Goal: Find specific page/section

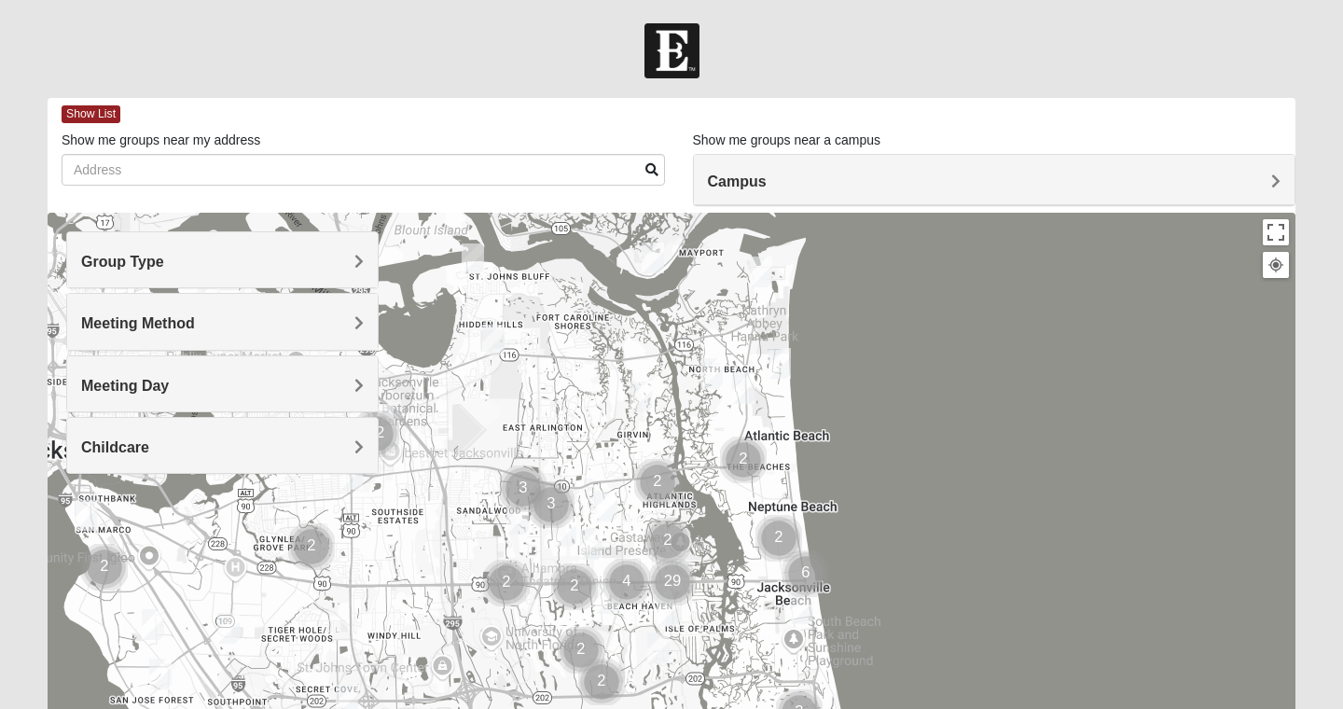
click at [164, 261] on span "Group Type" at bounding box center [122, 262] width 83 height 16
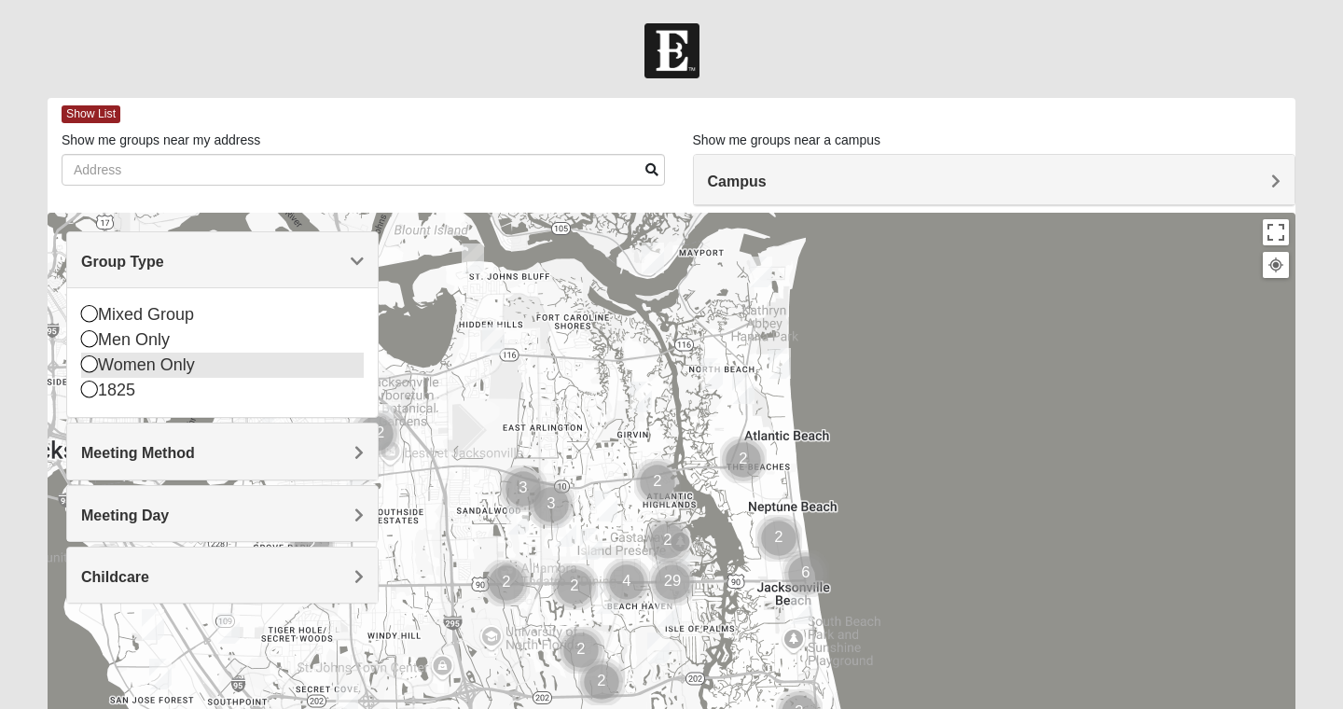
click at [88, 366] on icon at bounding box center [89, 363] width 17 height 17
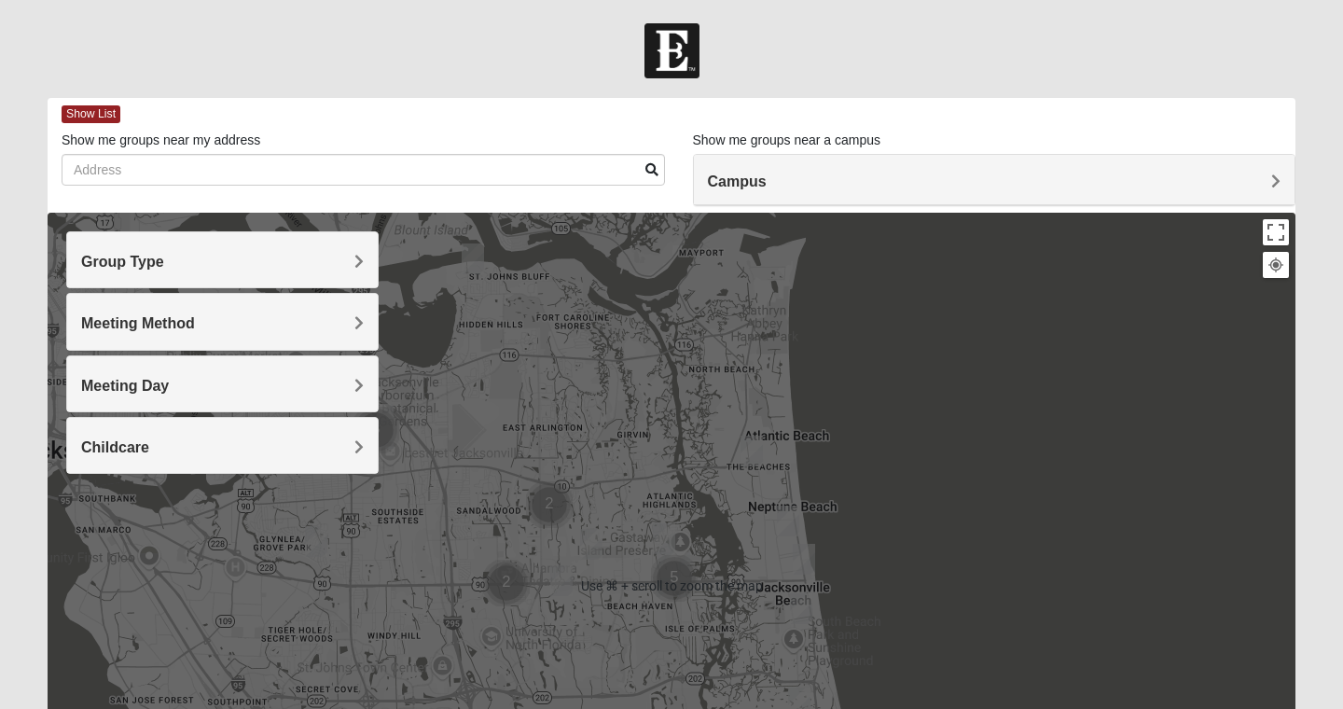
click at [907, 187] on h4 "Campus" at bounding box center [995, 182] width 574 height 18
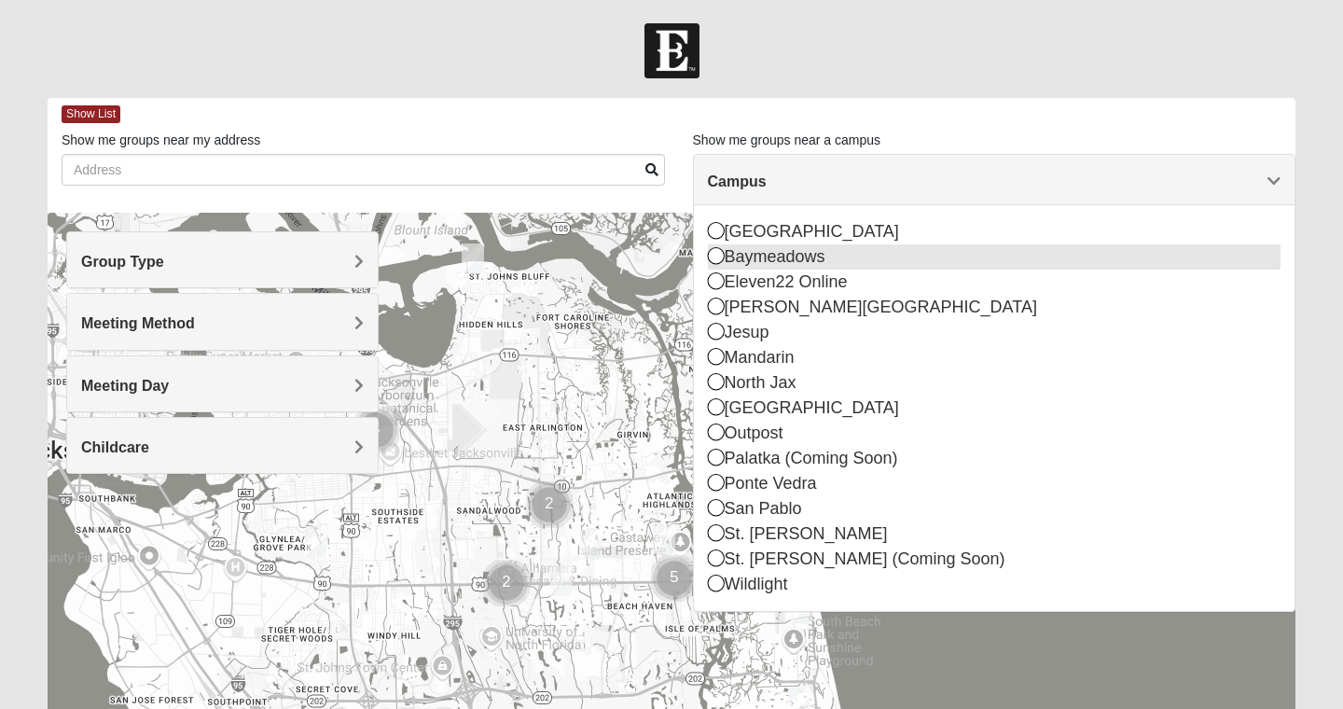
click at [716, 259] on icon at bounding box center [716, 255] width 17 height 17
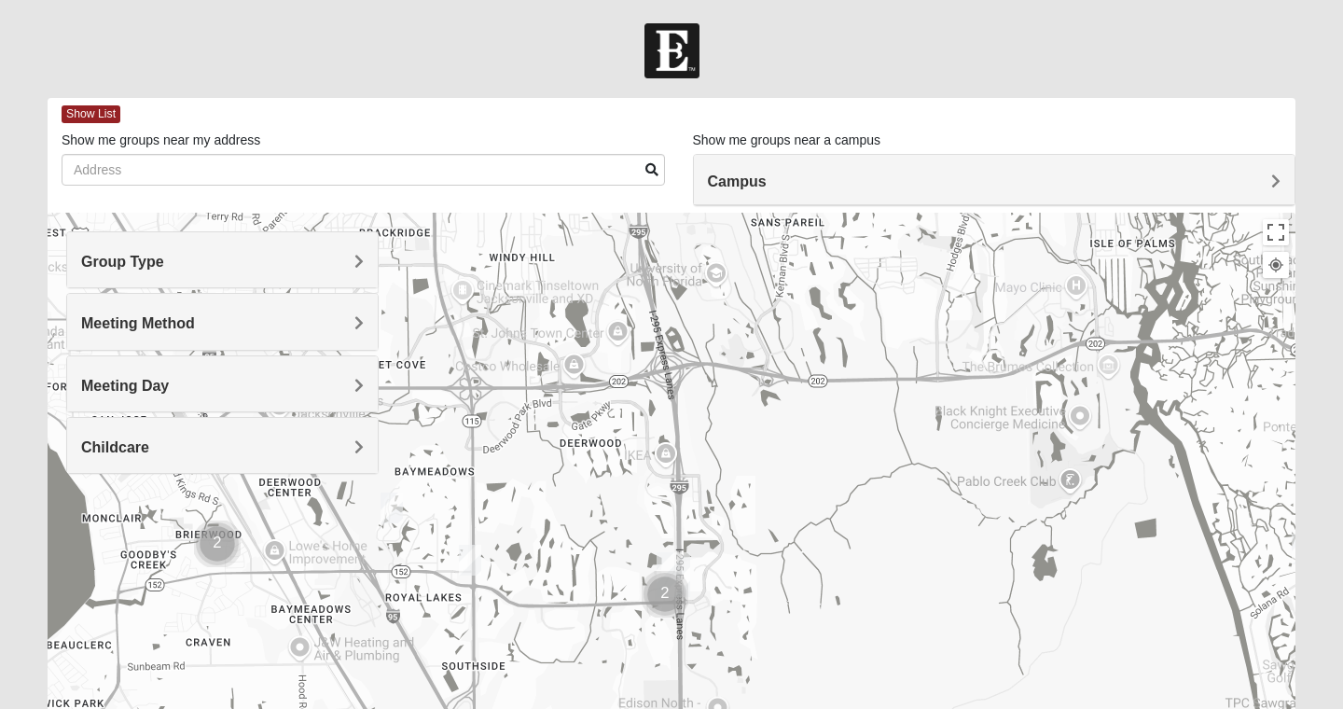
click at [1007, 178] on h4 "Campus" at bounding box center [995, 182] width 574 height 18
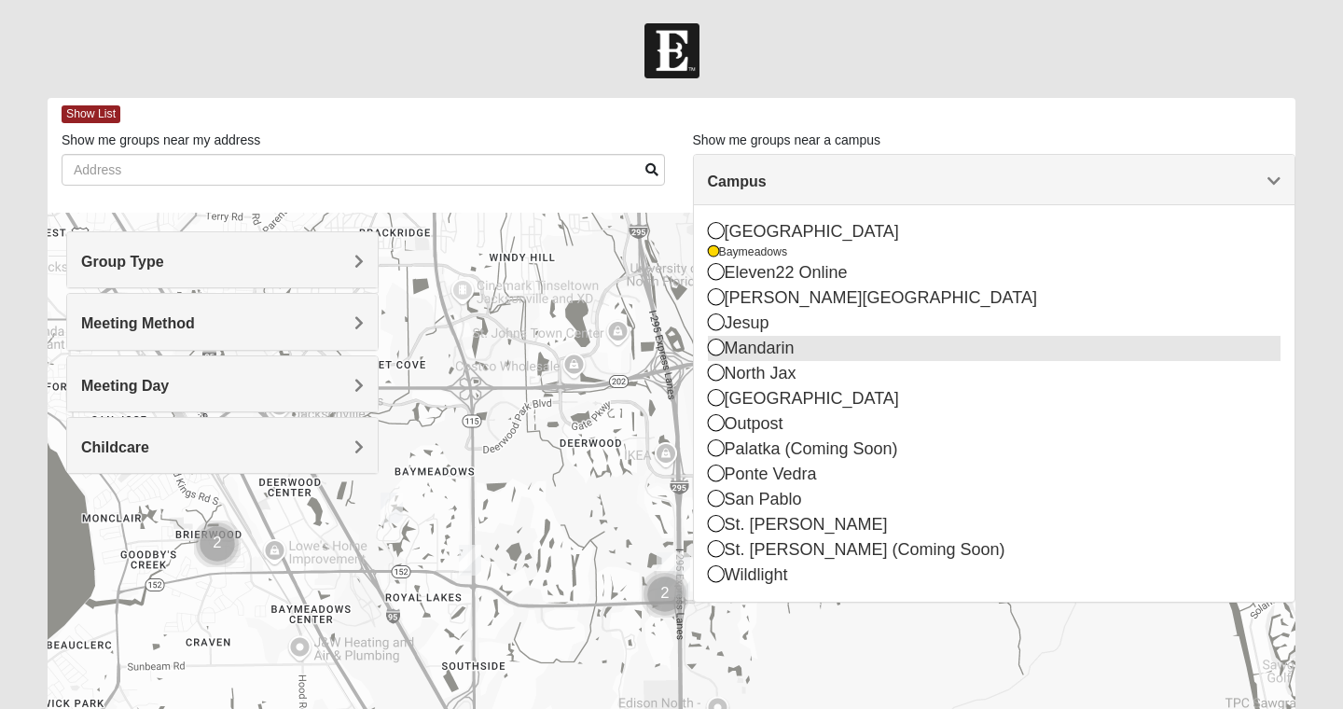
click at [716, 350] on icon at bounding box center [716, 347] width 17 height 17
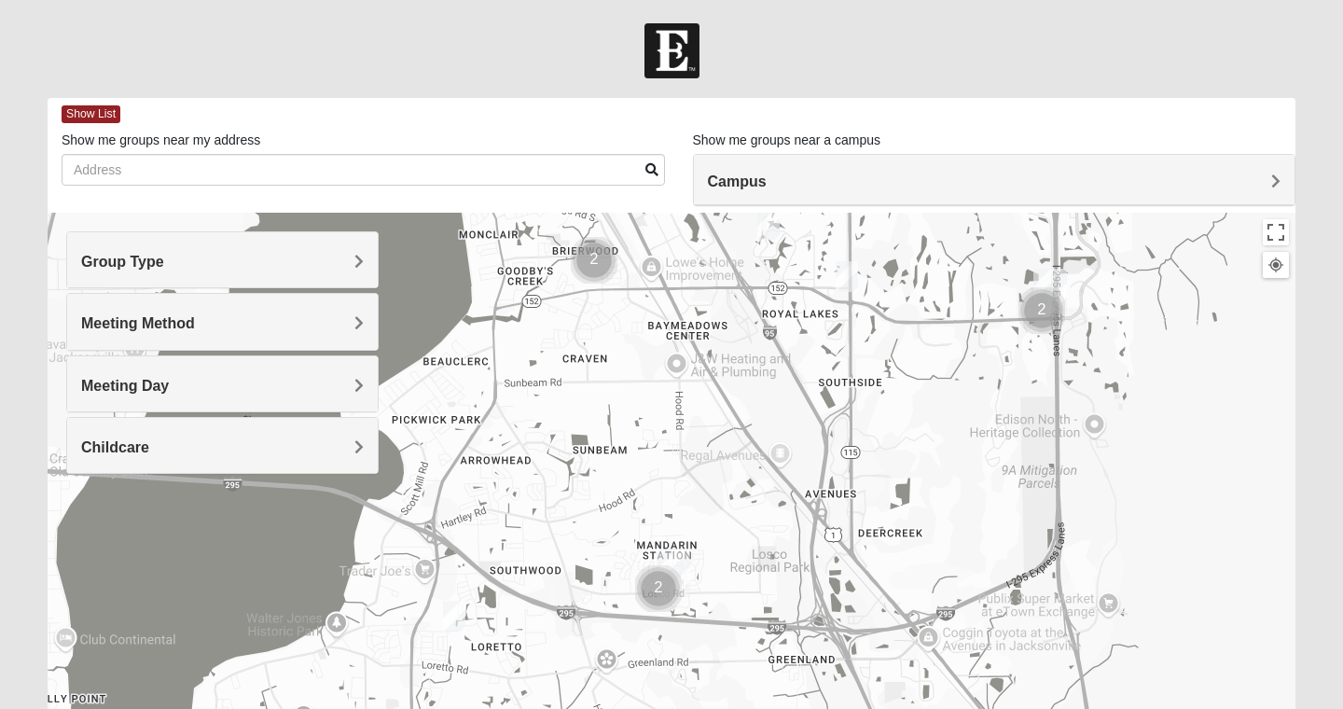
click at [1228, 182] on h4 "Campus" at bounding box center [995, 182] width 574 height 18
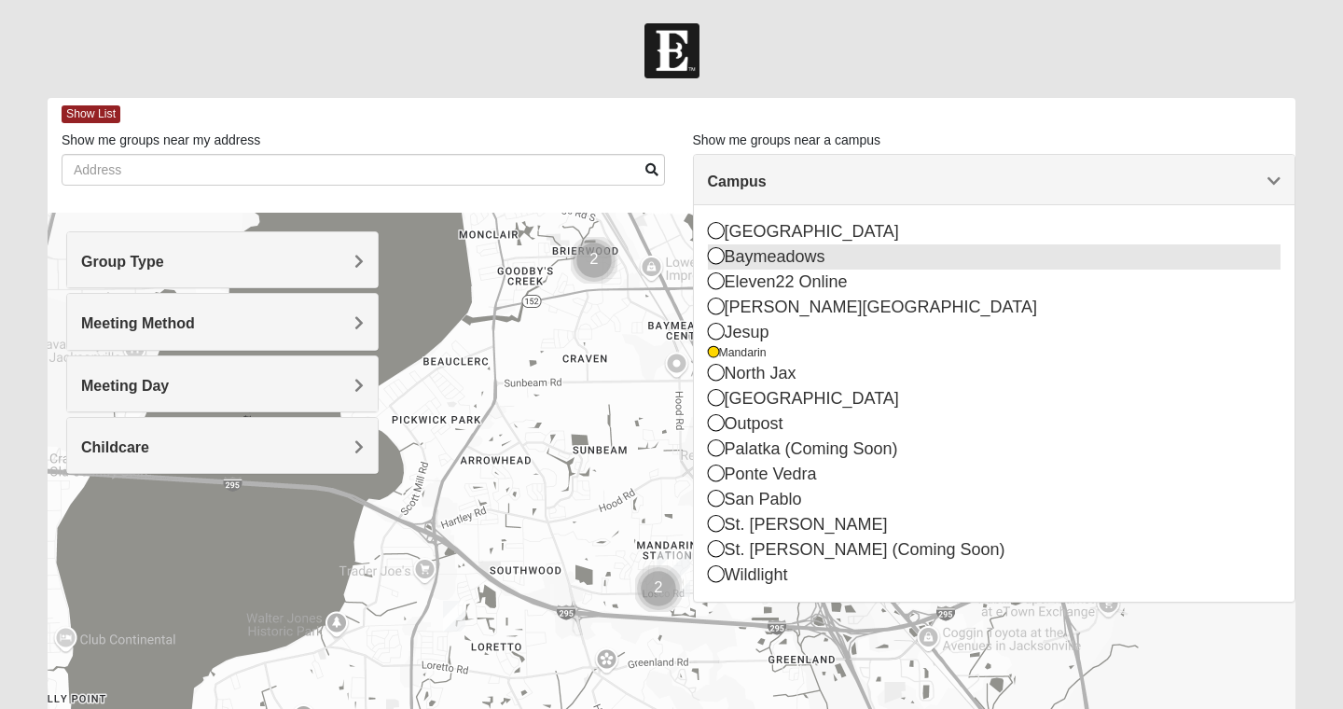
click at [714, 255] on icon at bounding box center [716, 255] width 17 height 17
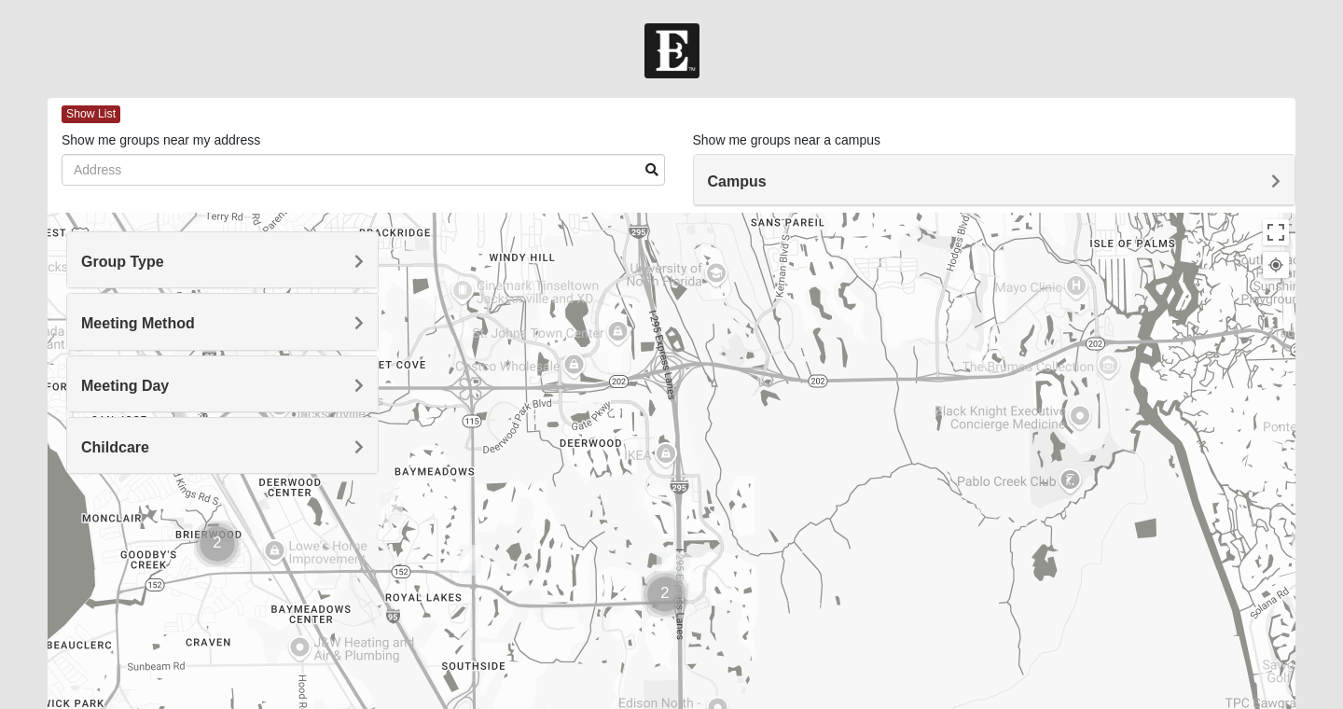
click at [791, 179] on h4 "Campus" at bounding box center [995, 182] width 574 height 18
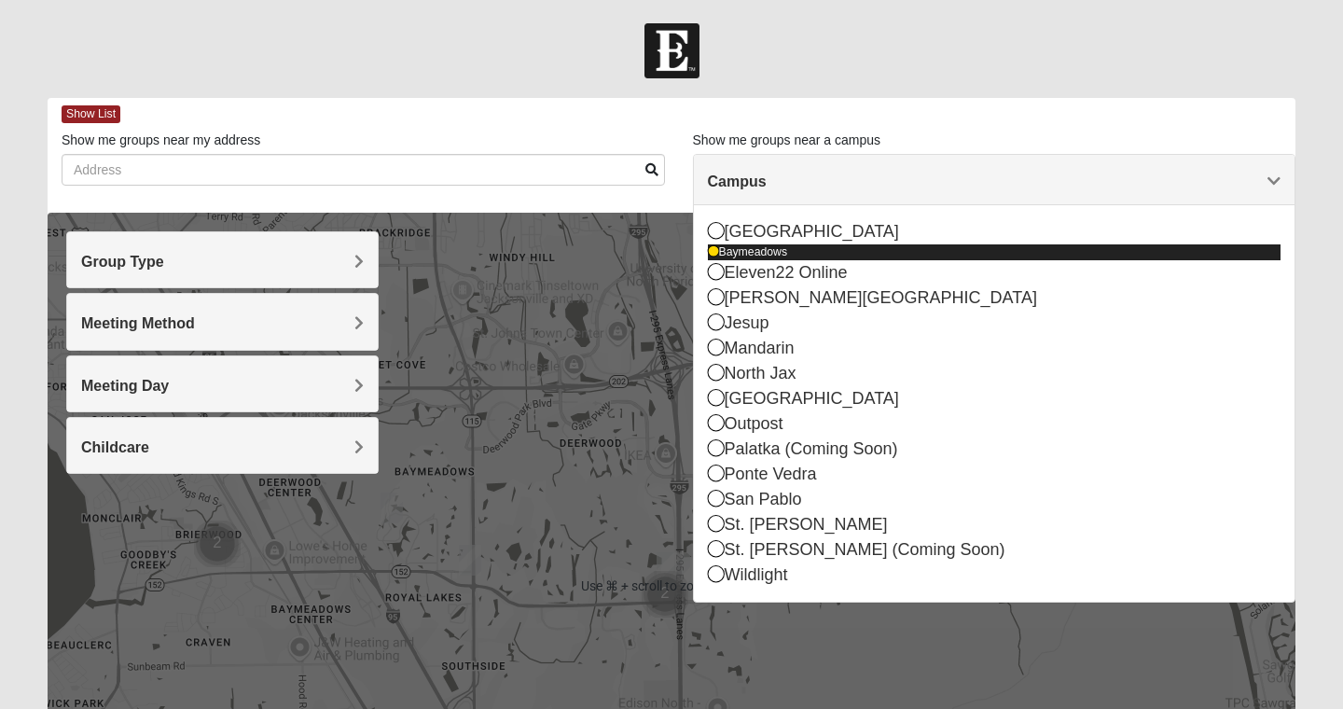
click at [714, 255] on icon at bounding box center [713, 251] width 11 height 11
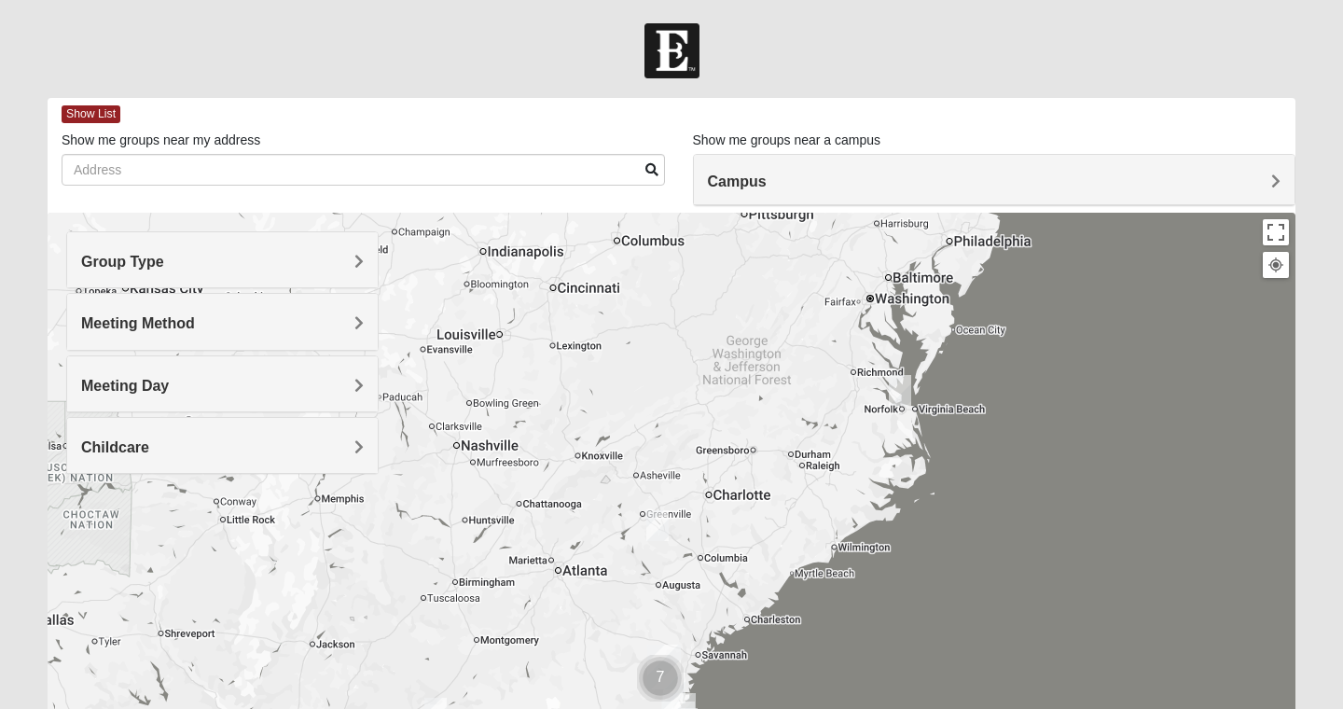
click at [738, 196] on div "Campus" at bounding box center [995, 180] width 602 height 50
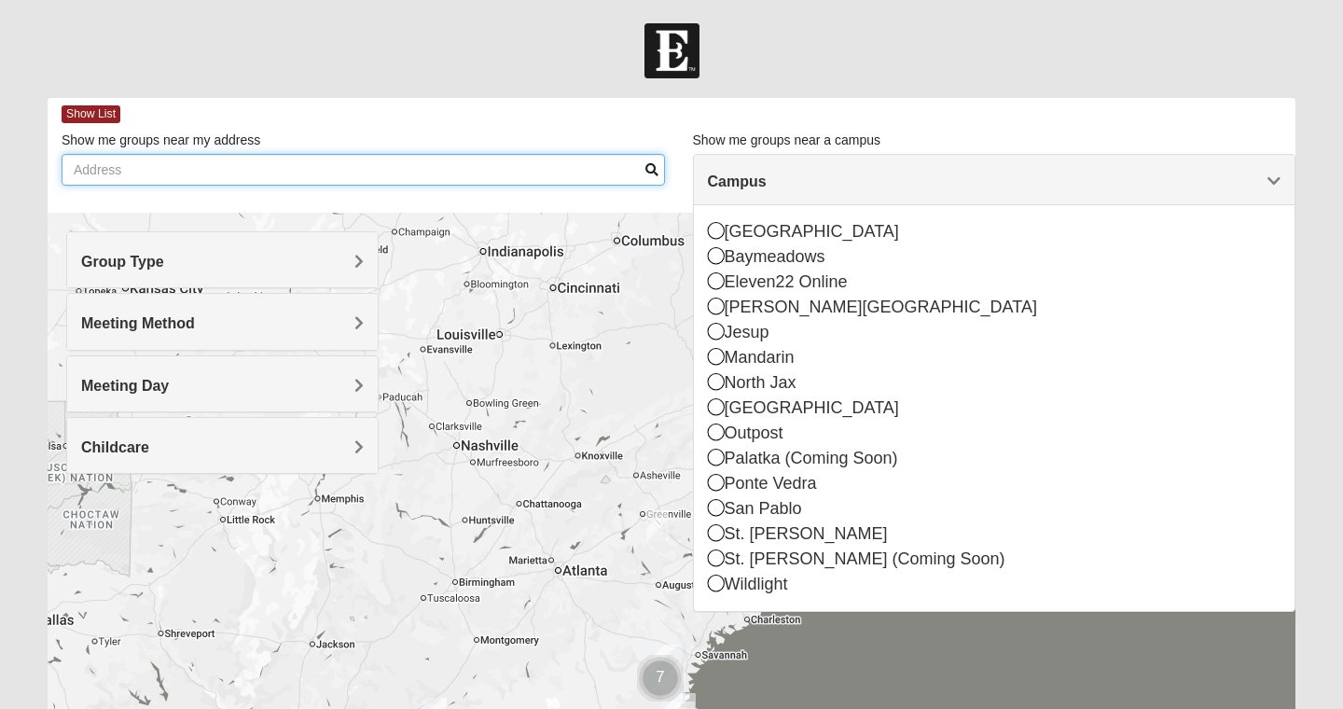
click at [405, 174] on input "Show me groups near my address" at bounding box center [364, 170] width 604 height 32
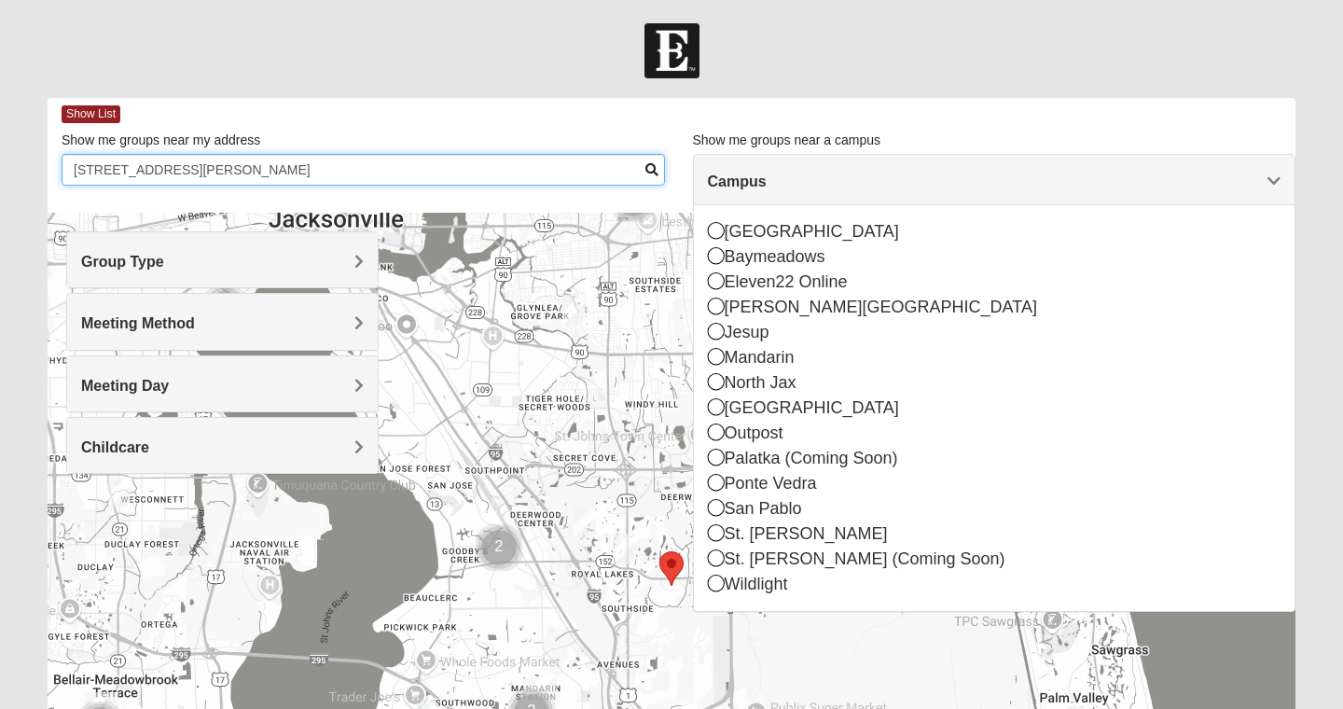
type input "[STREET_ADDRESS][PERSON_NAME]"
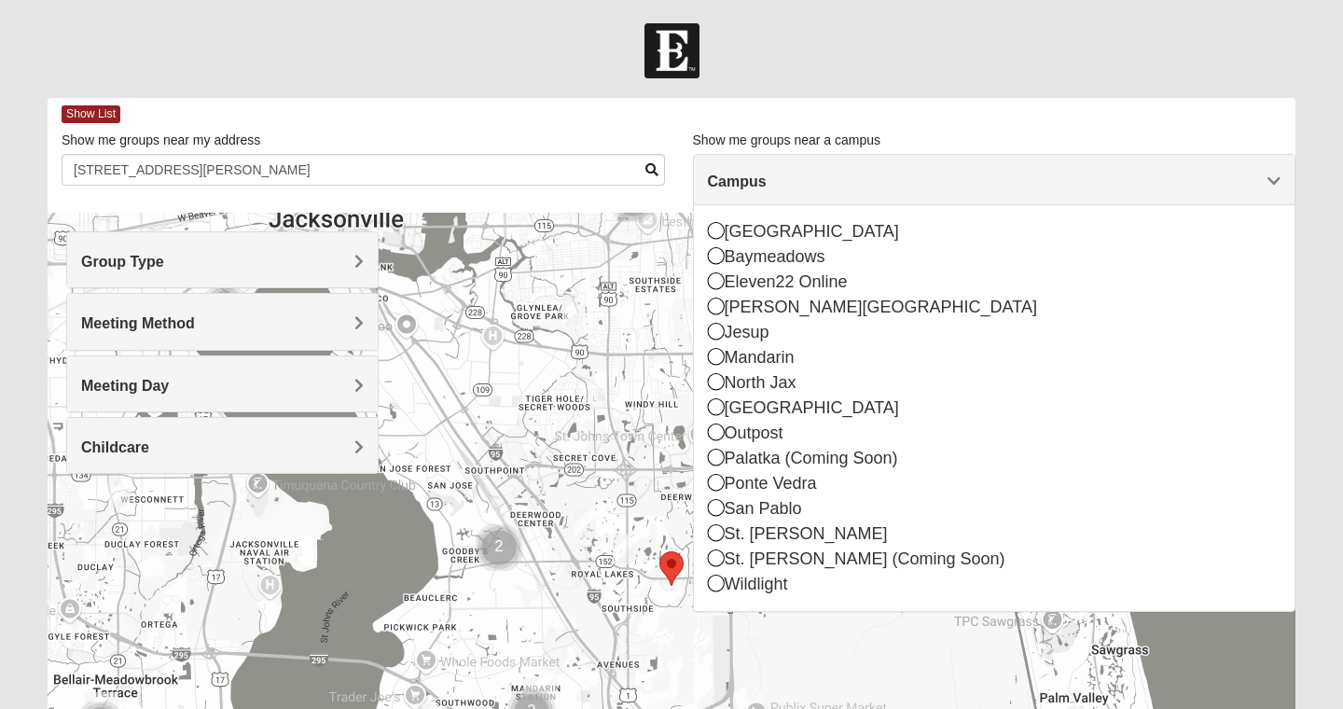
click at [1102, 168] on div "Campus" at bounding box center [995, 180] width 602 height 50
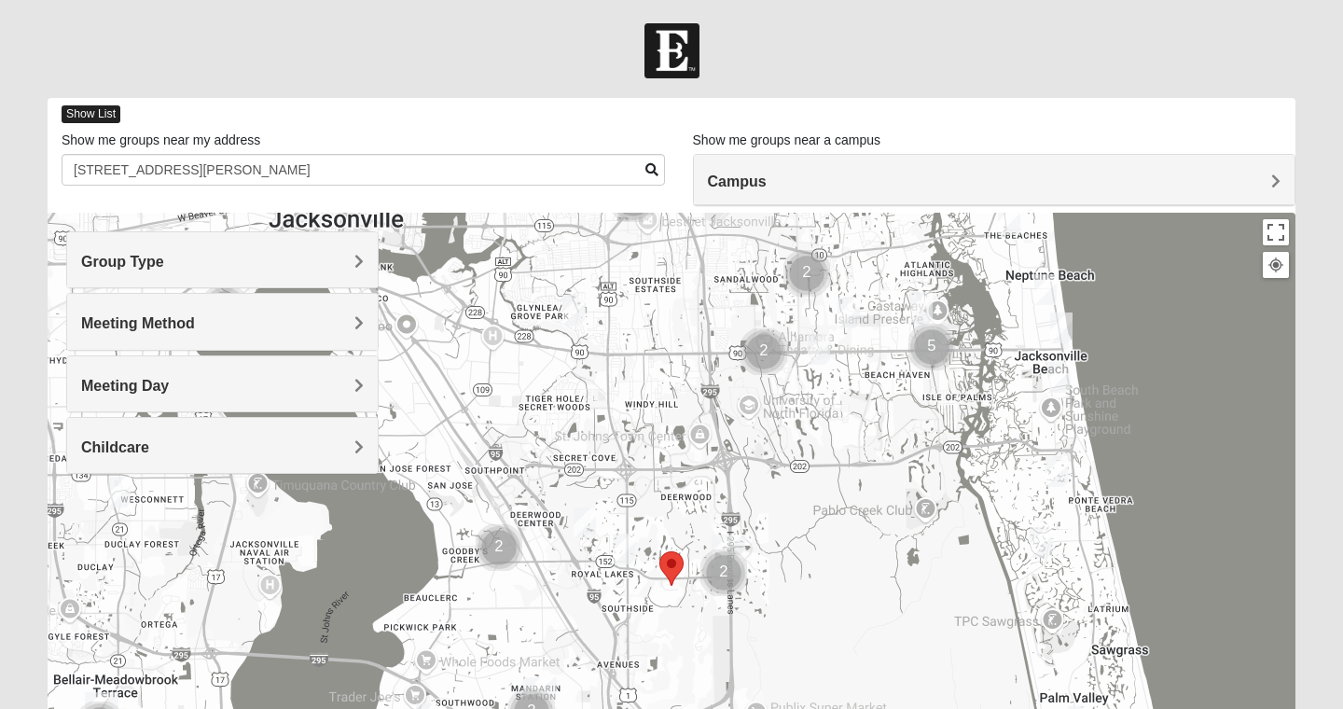
click at [96, 118] on span "Show List" at bounding box center [91, 114] width 59 height 18
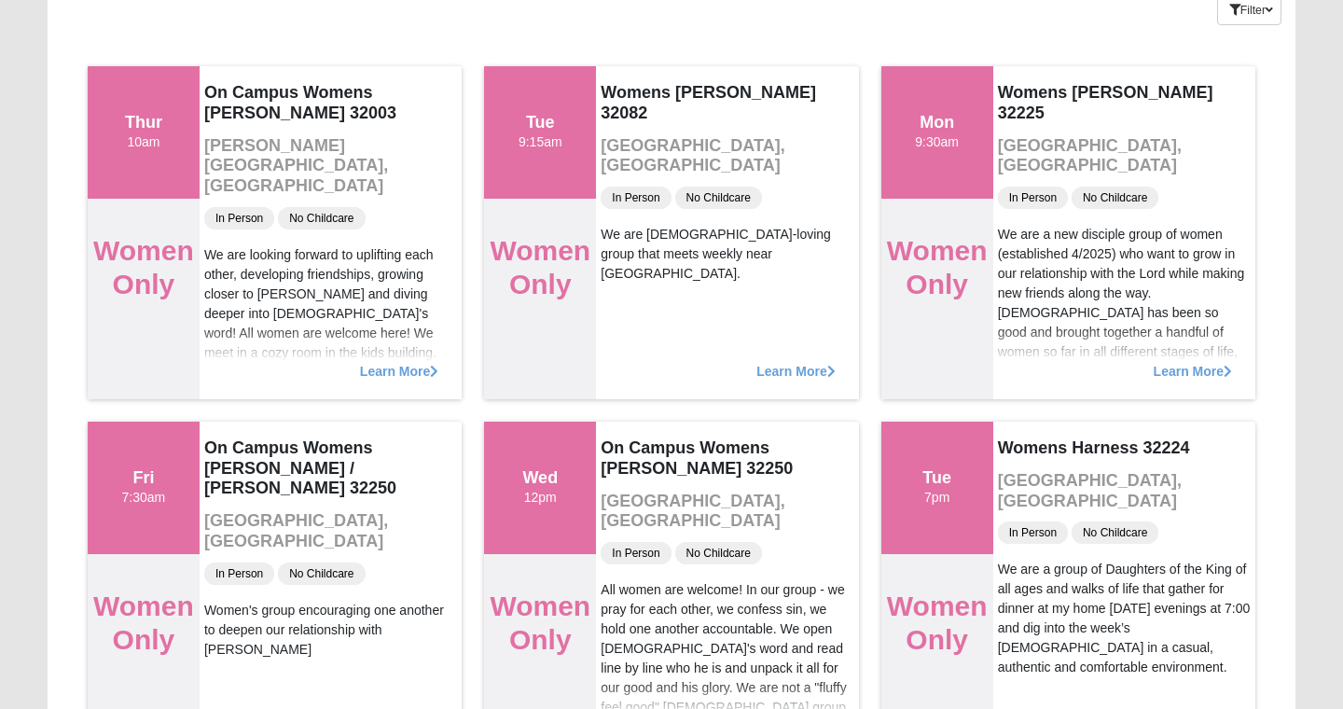
scroll to position [173, 0]
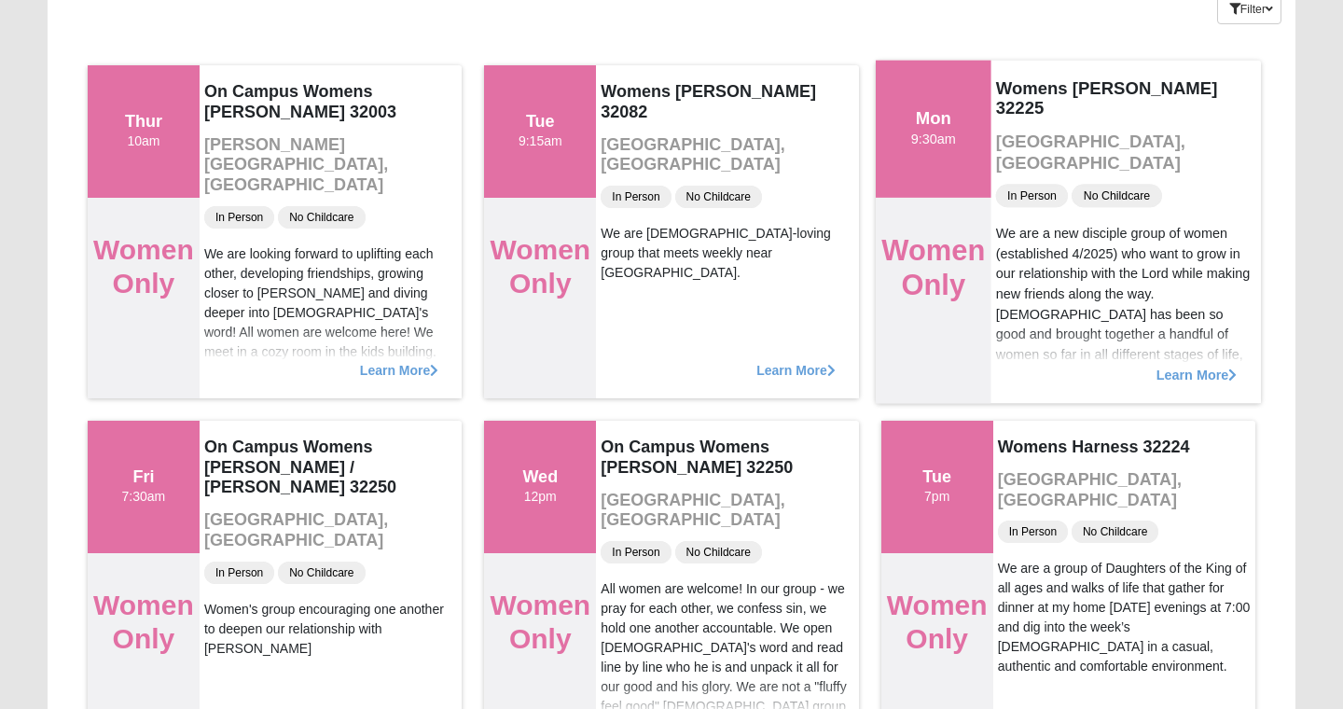
click at [1213, 365] on span "Learn More" at bounding box center [1196, 365] width 81 height 0
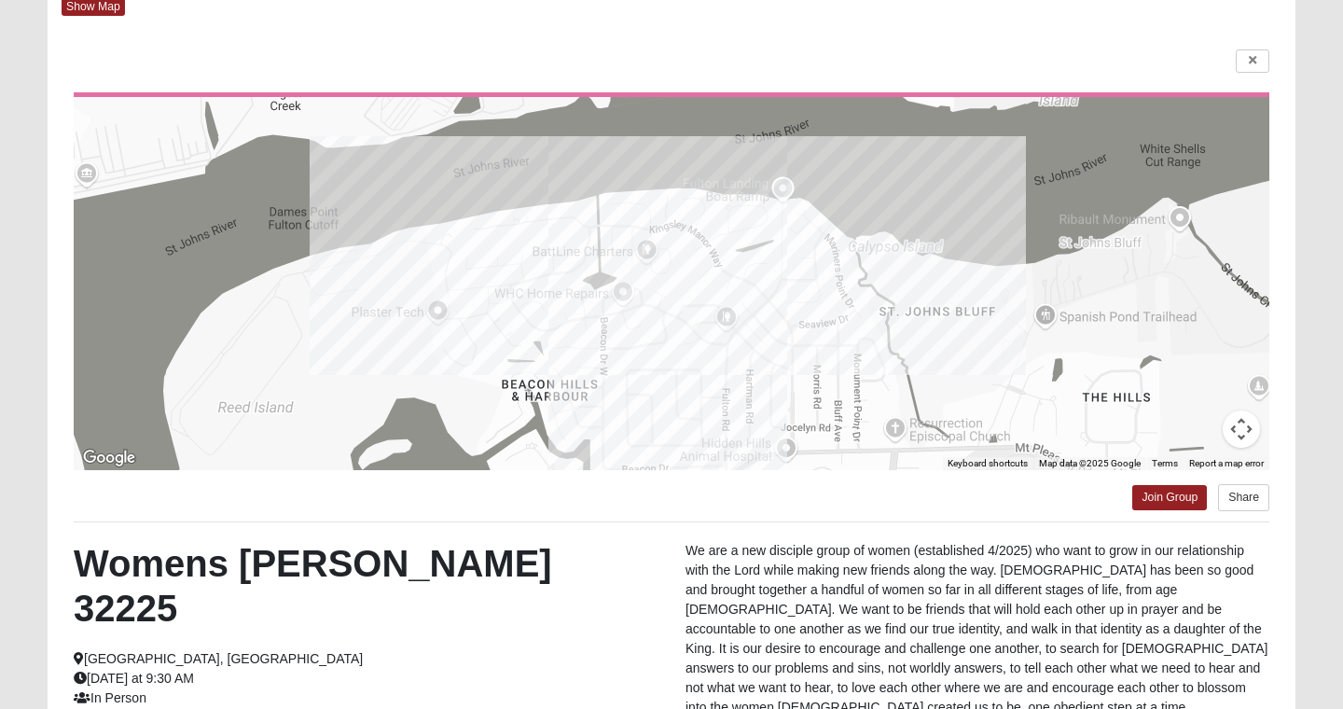
scroll to position [0, 0]
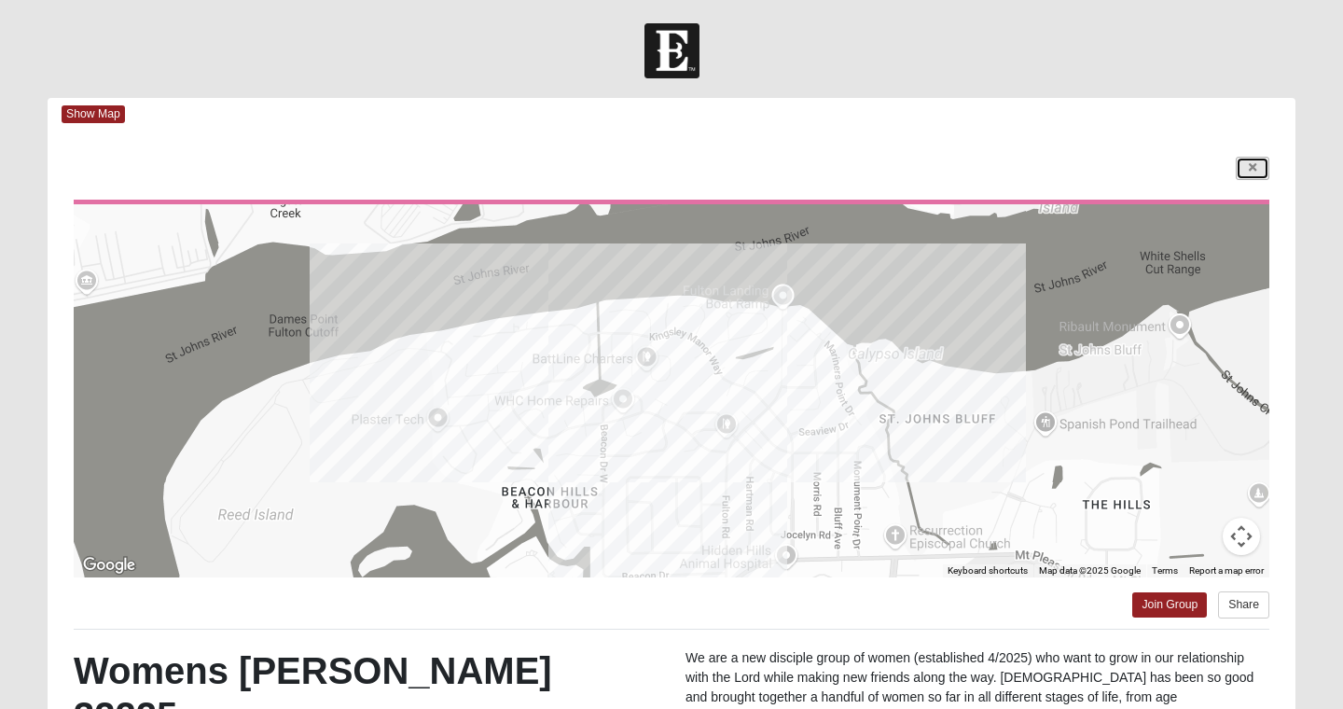
click at [1248, 159] on link at bounding box center [1253, 168] width 34 height 23
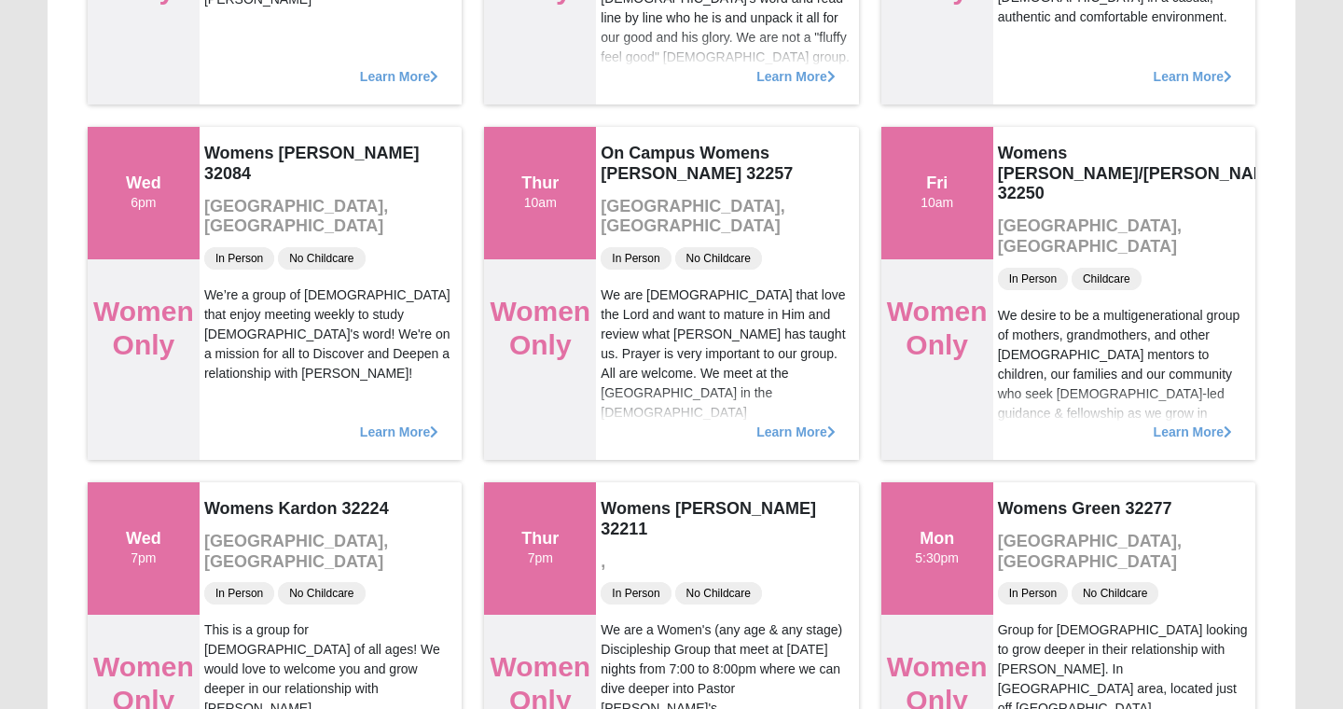
scroll to position [827, 0]
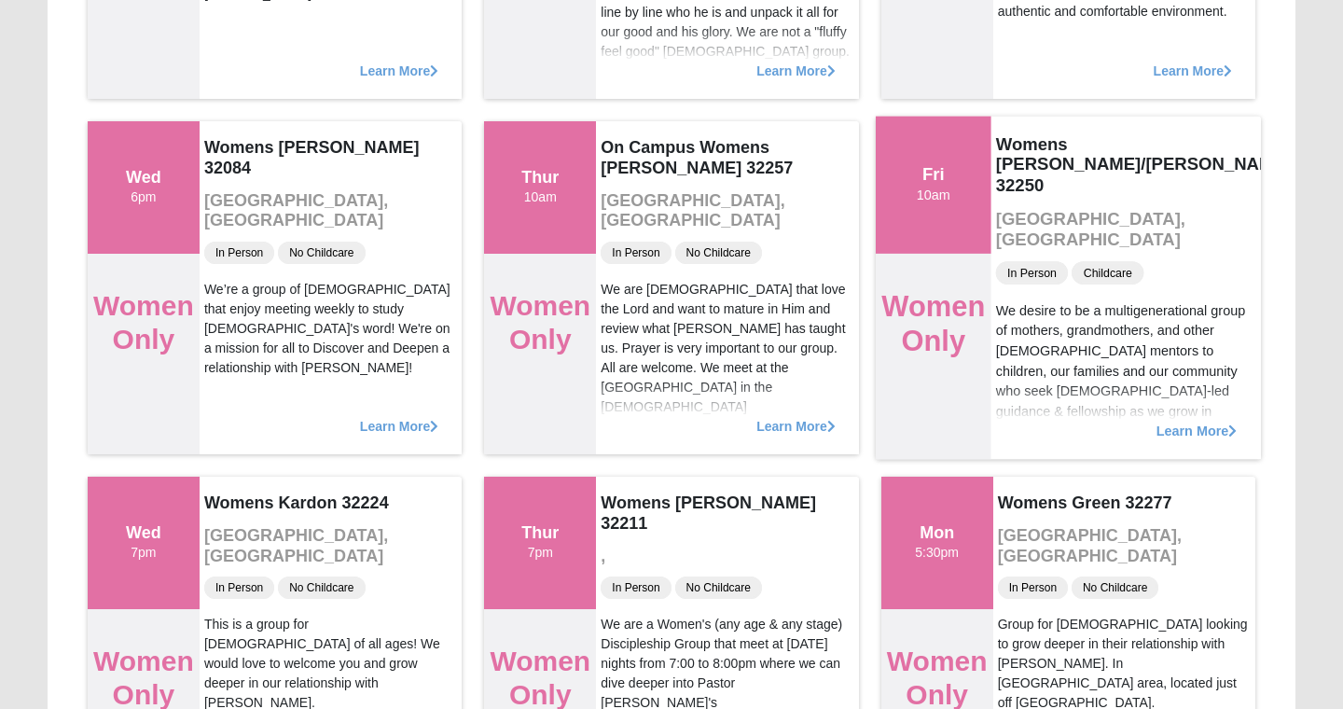
click at [1210, 421] on span "Learn More" at bounding box center [1196, 421] width 81 height 0
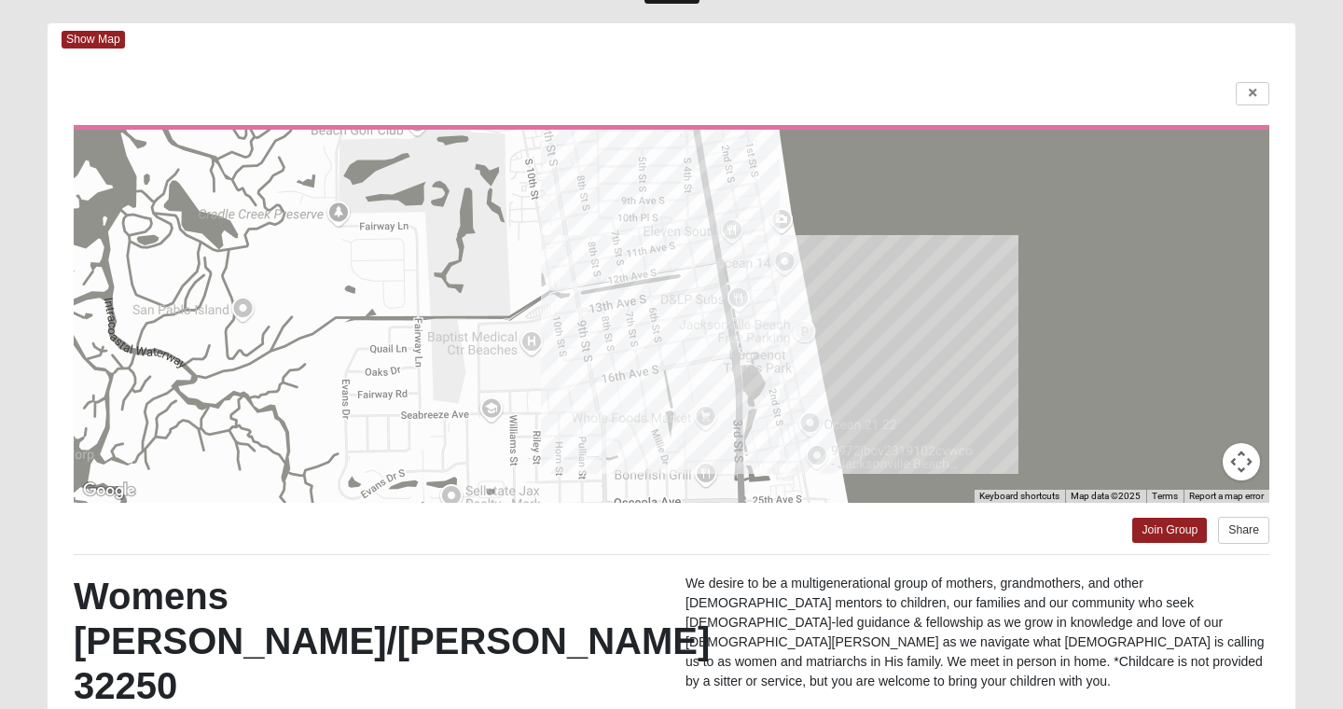
scroll to position [73, 0]
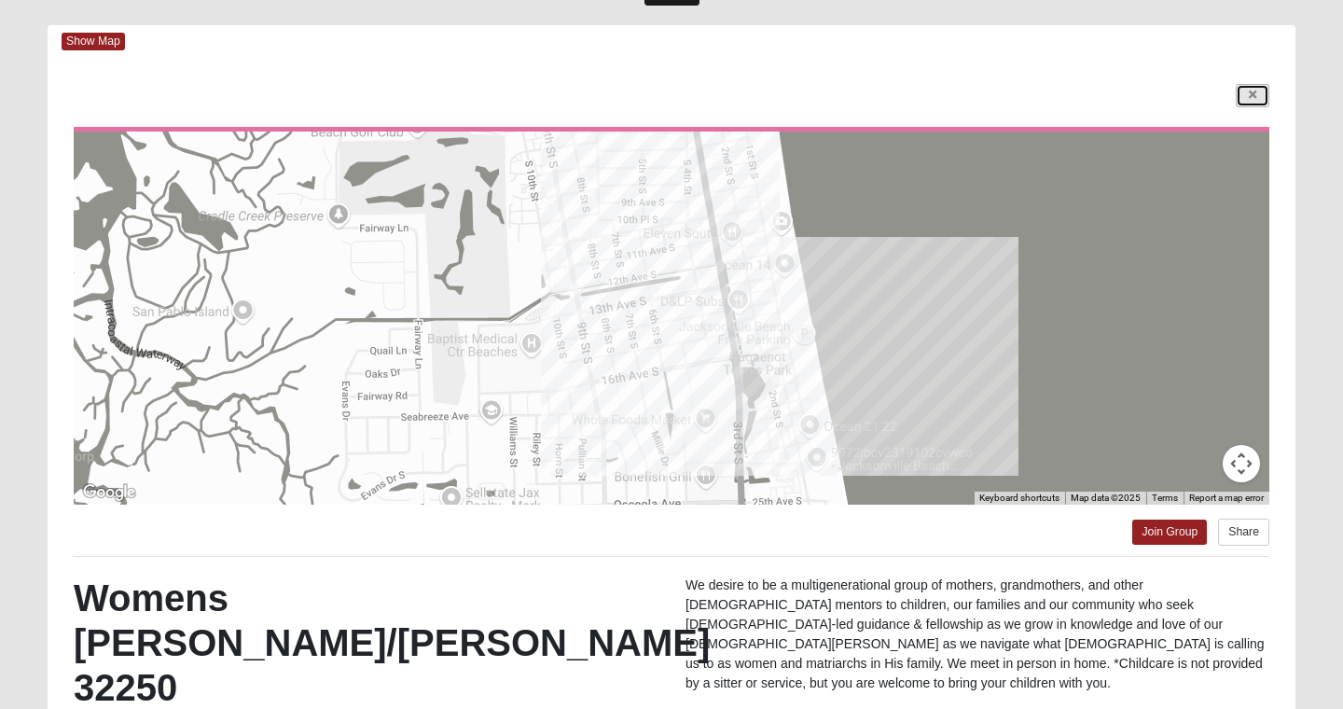
click at [1252, 90] on icon at bounding box center [1252, 95] width 7 height 11
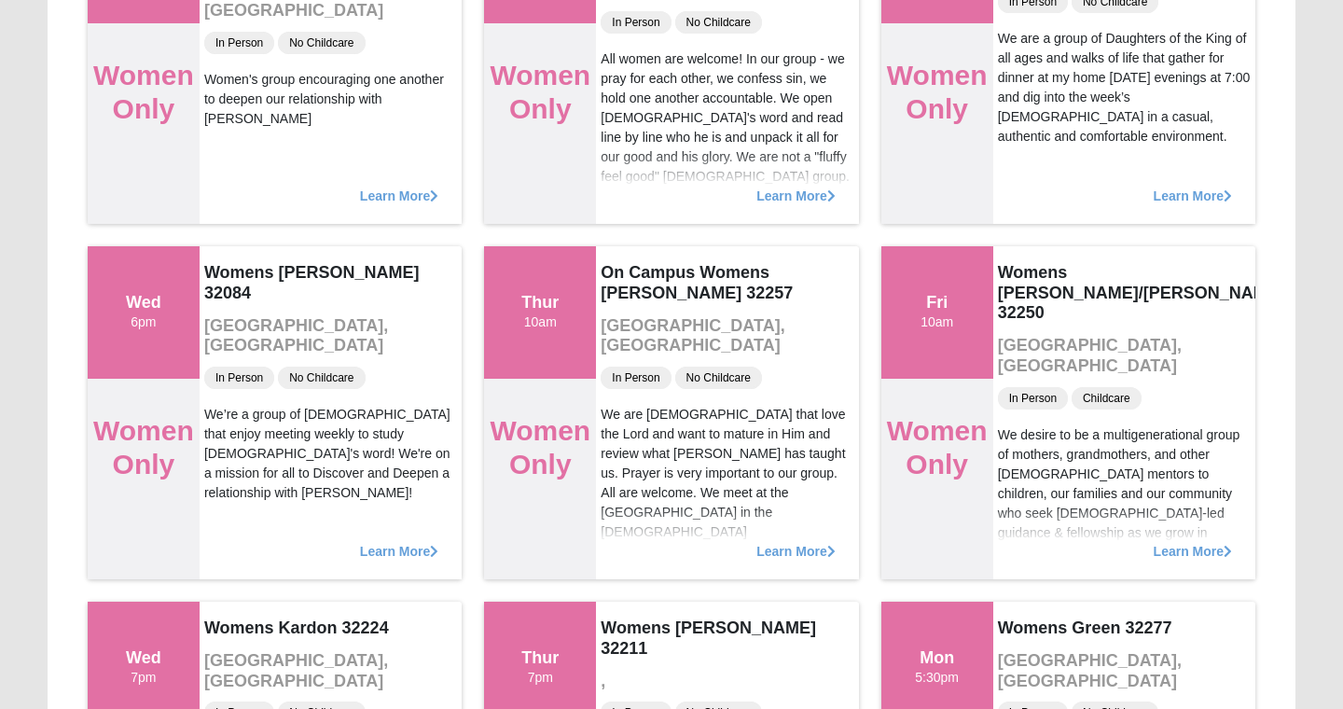
scroll to position [703, 0]
click at [803, 189] on span "Learn More" at bounding box center [799, 189] width 81 height 0
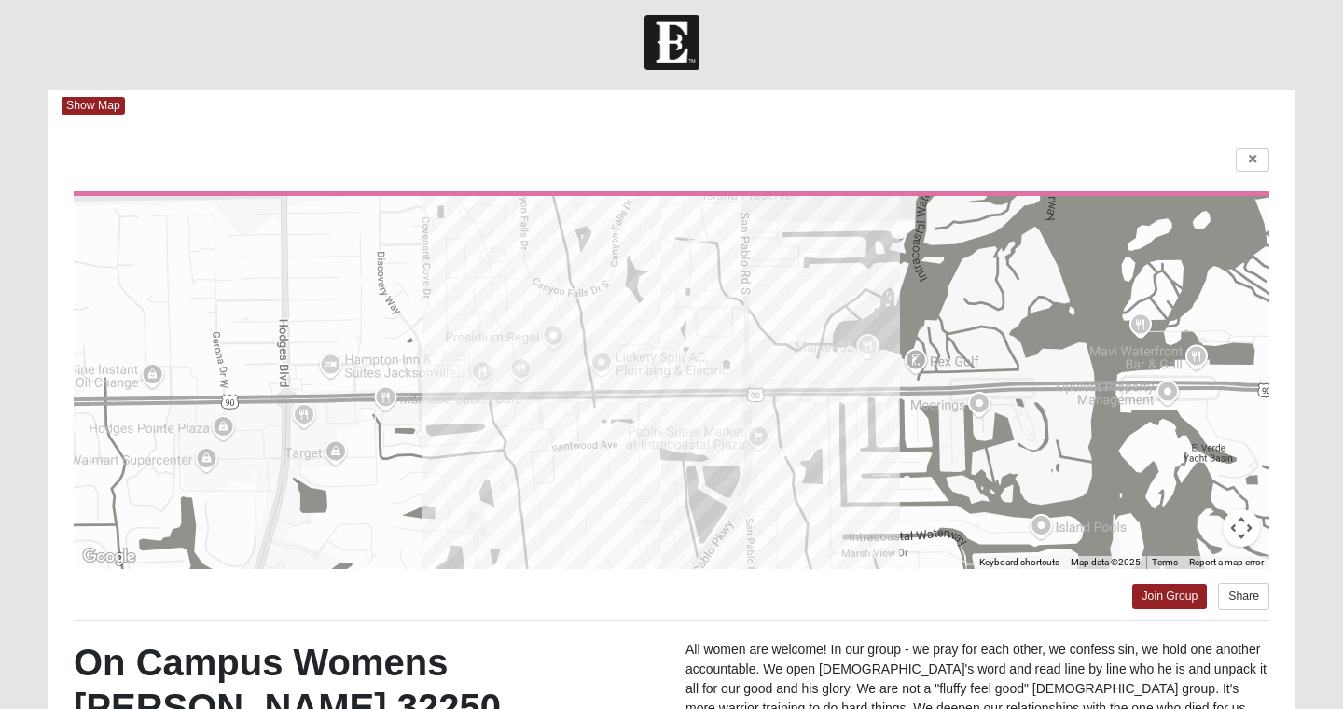
scroll to position [0, 0]
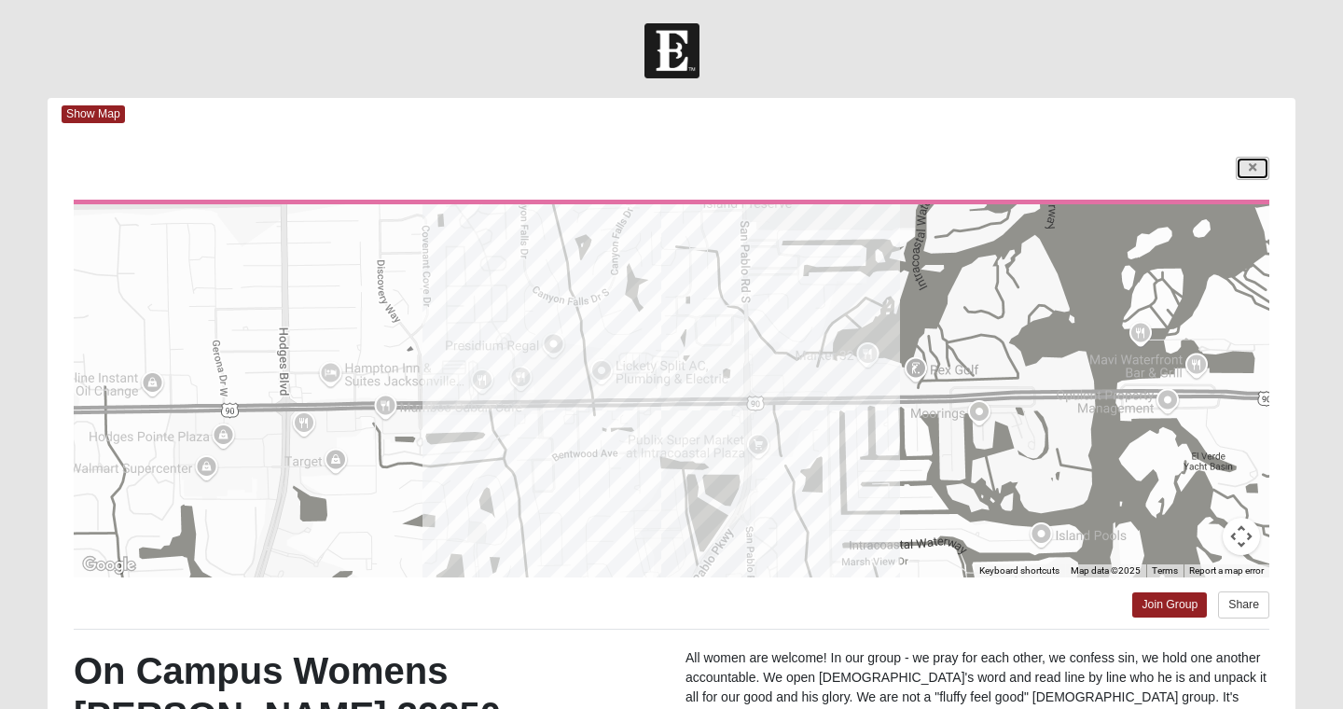
click at [1252, 166] on icon at bounding box center [1252, 167] width 7 height 11
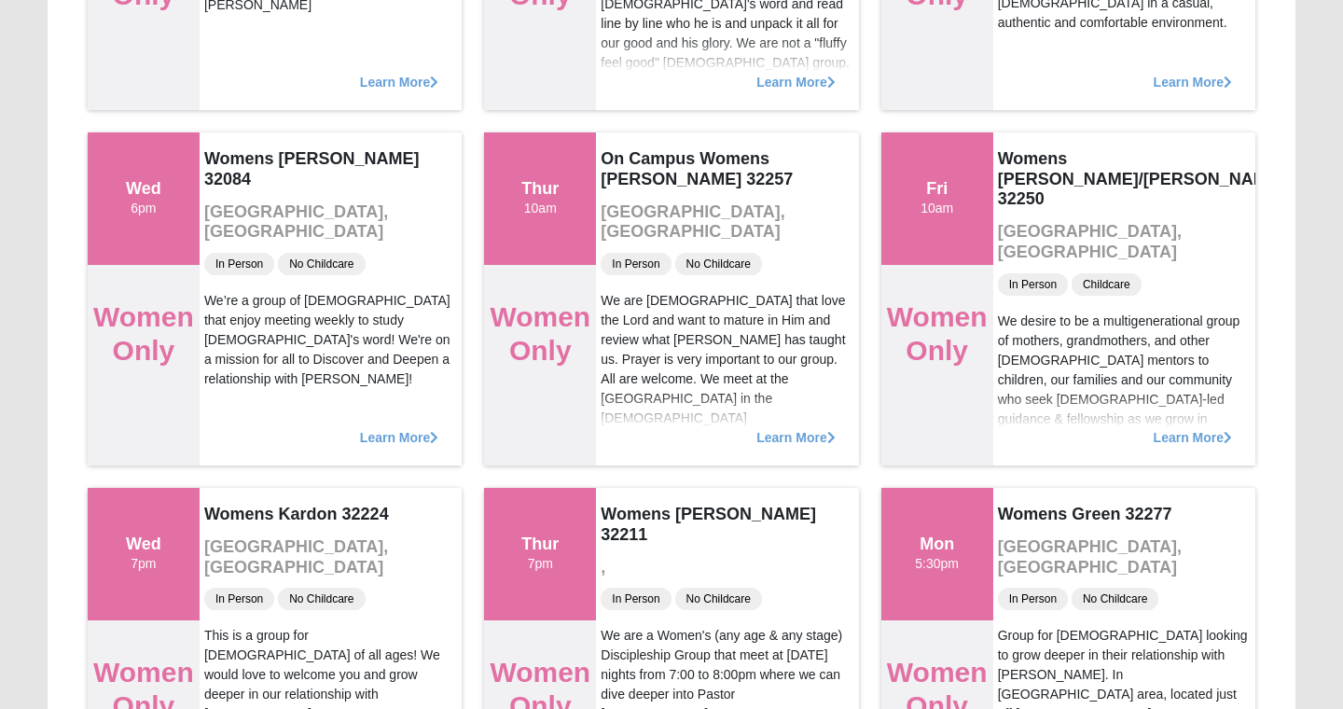
scroll to position [817, 0]
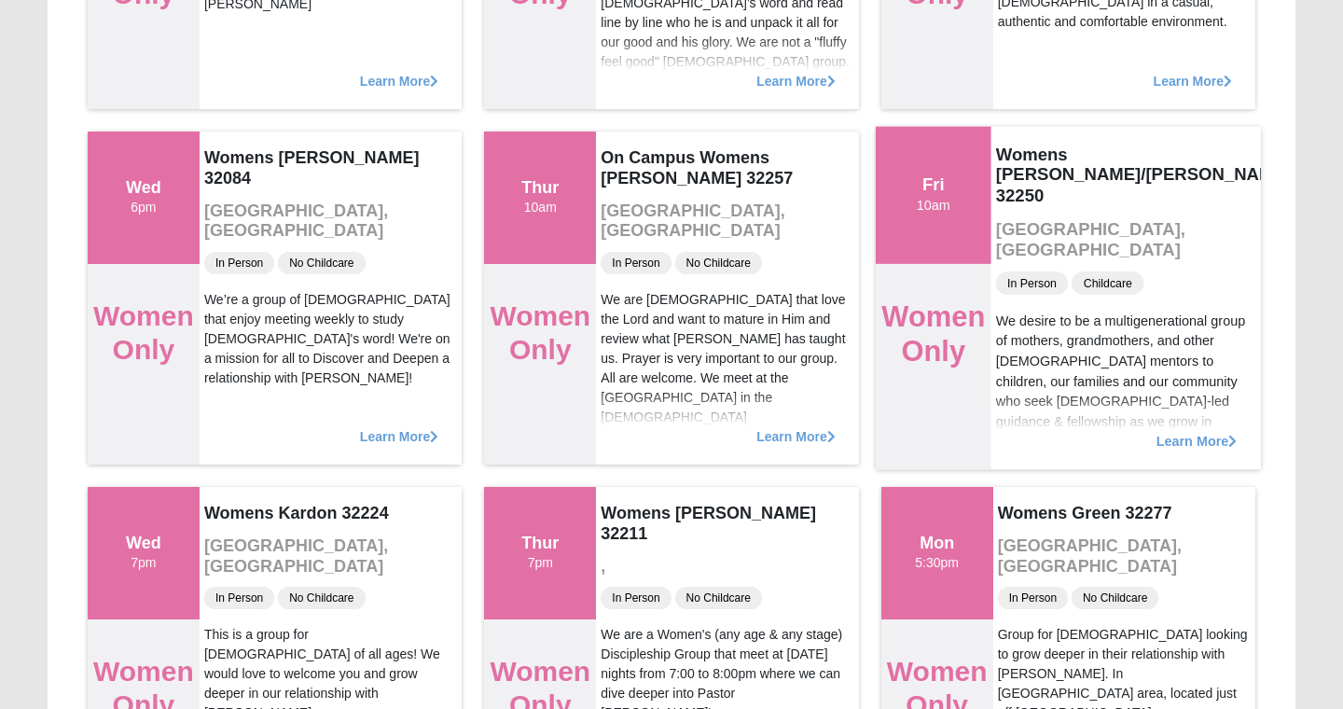
click at [1210, 431] on span "Learn More" at bounding box center [1196, 431] width 81 height 0
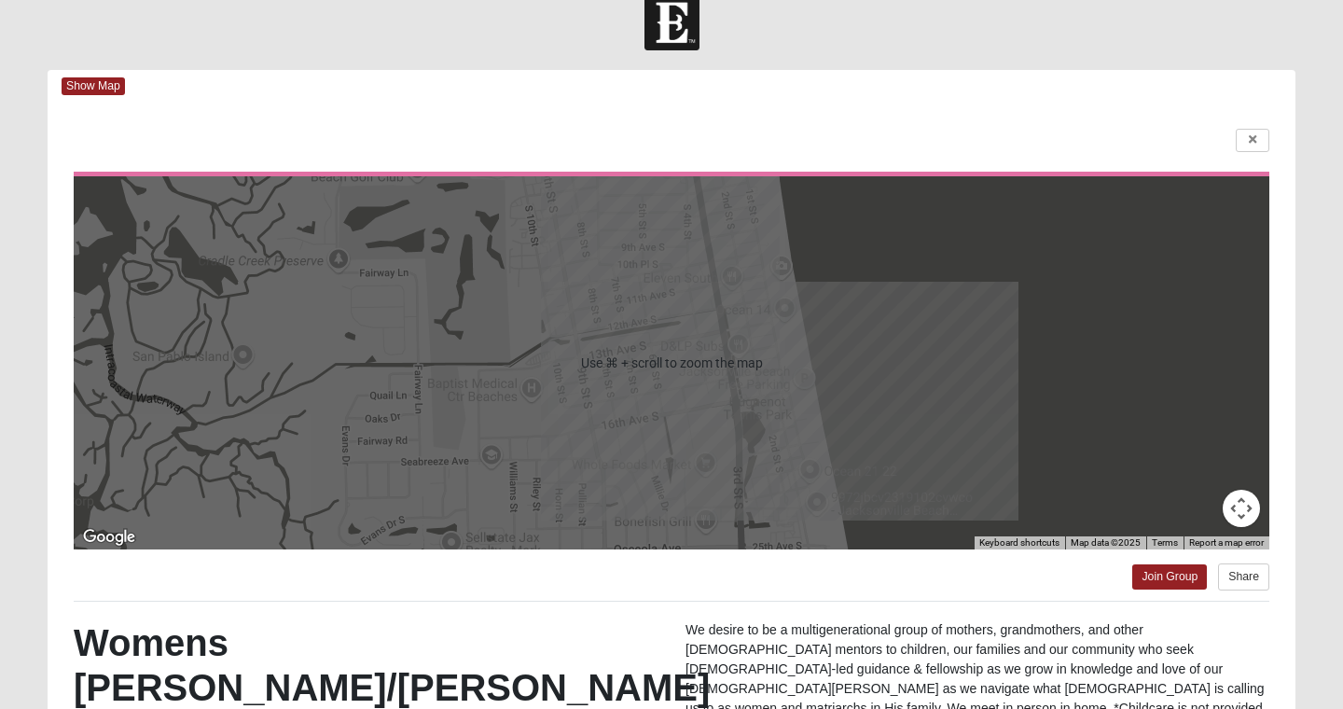
scroll to position [6, 0]
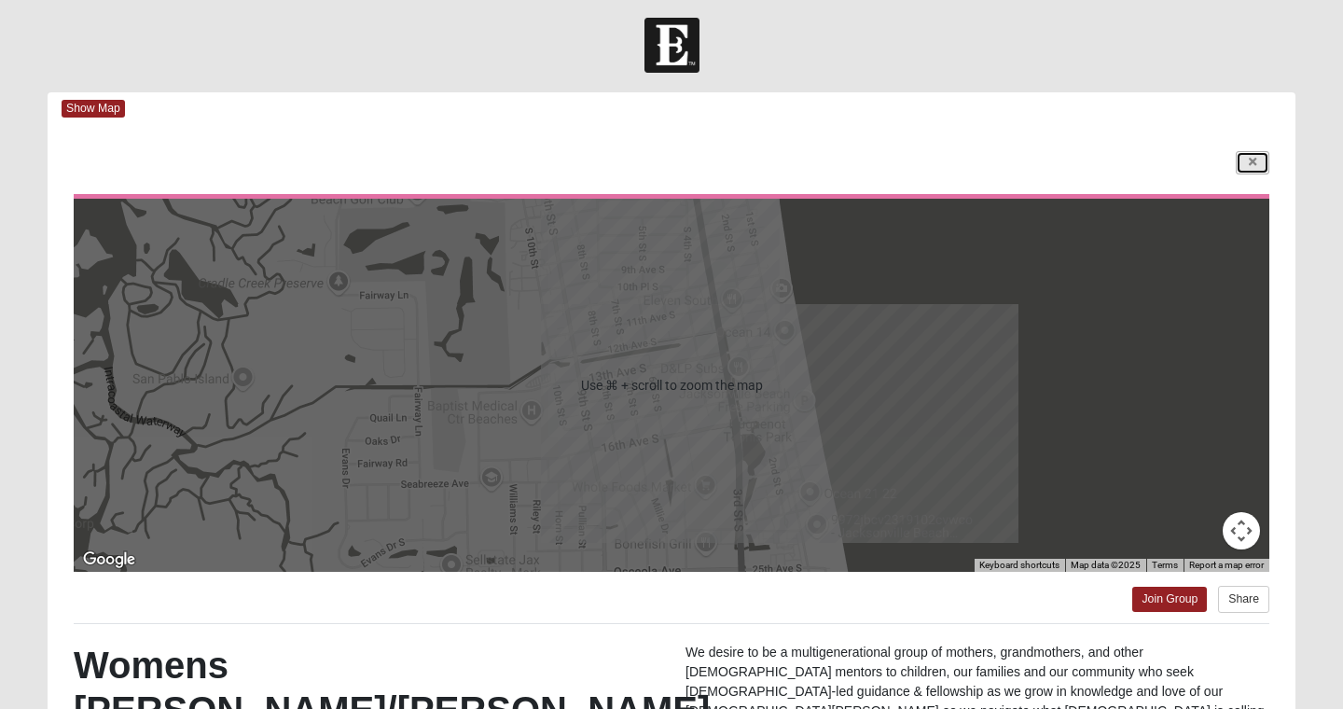
click at [1258, 164] on link at bounding box center [1253, 162] width 34 height 23
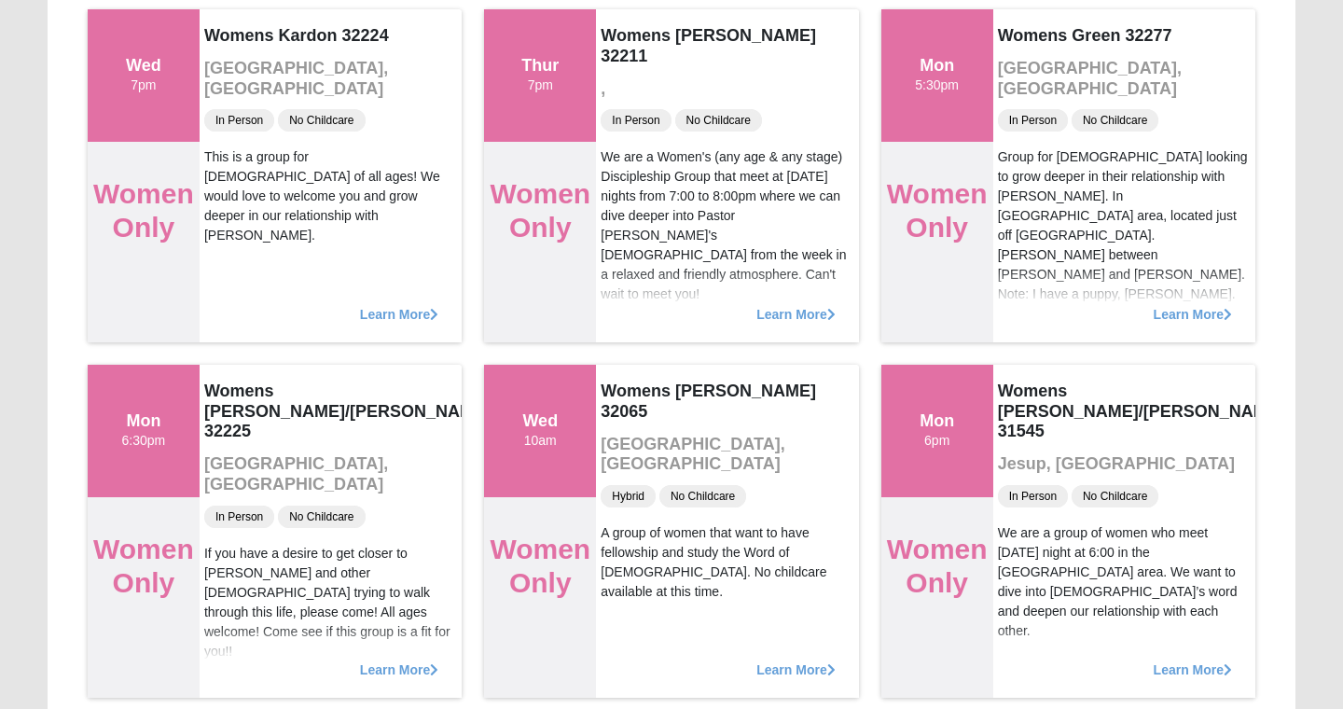
scroll to position [0, 0]
